Goal: Information Seeking & Learning: Learn about a topic

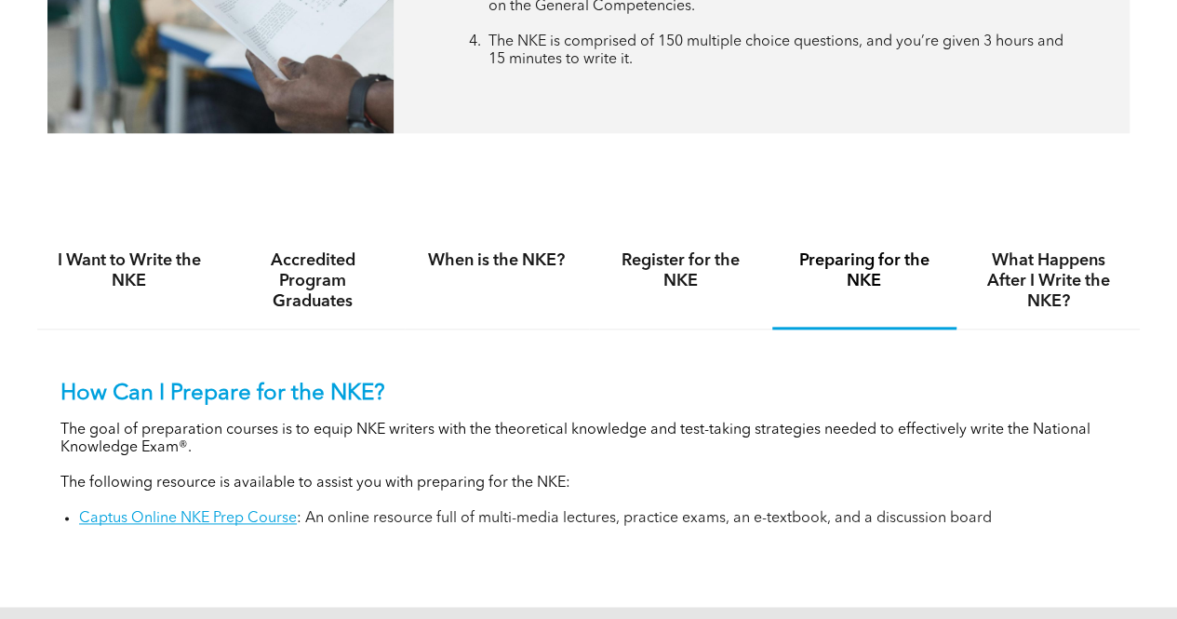
scroll to position [967, 0]
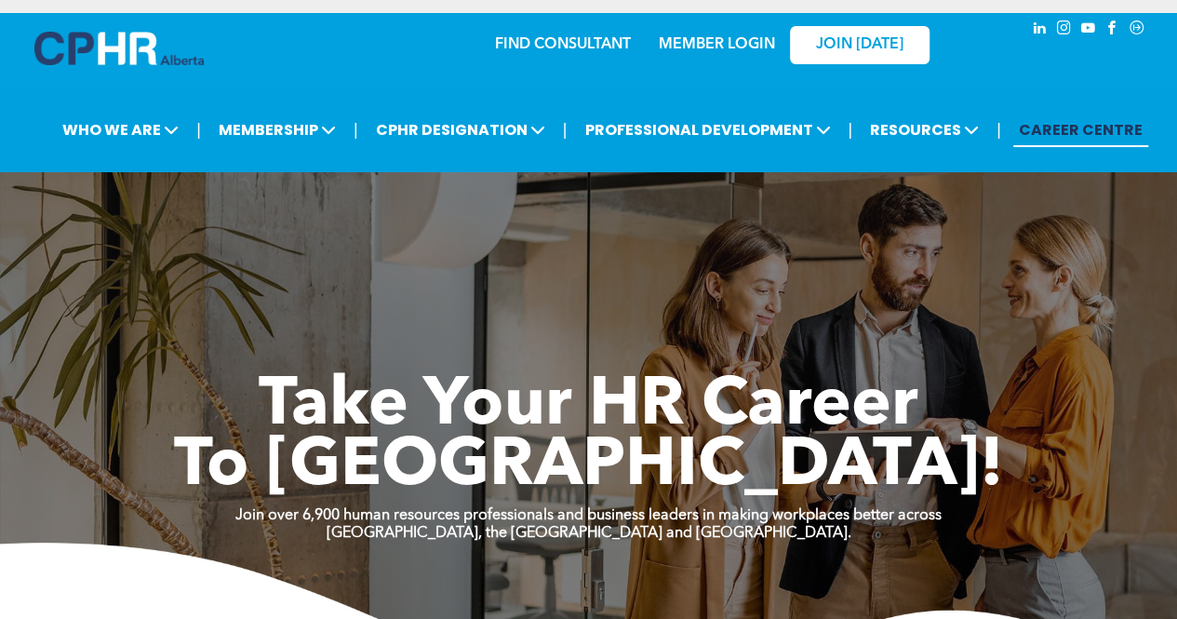
scroll to position [4, 0]
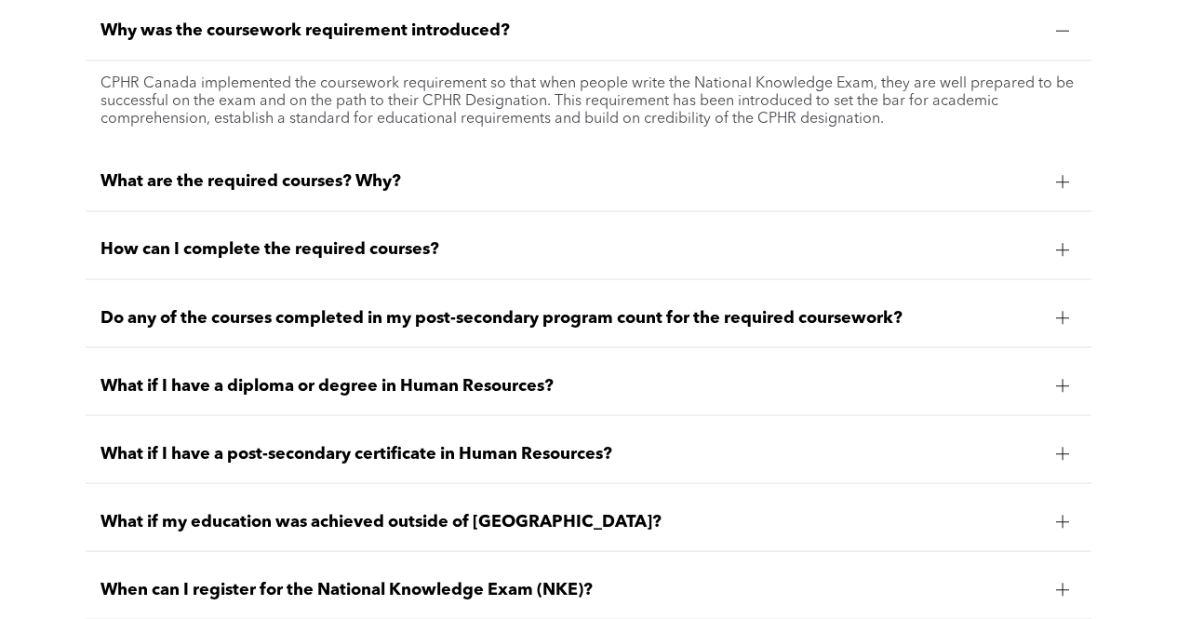
scroll to position [1506, 0]
